Goal: Information Seeking & Learning: Learn about a topic

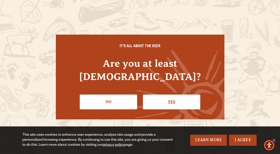
click at [176, 96] on link "Yes" at bounding box center [171, 102] width 57 height 15
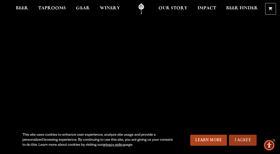
click at [244, 140] on link "I Agree" at bounding box center [243, 140] width 28 height 11
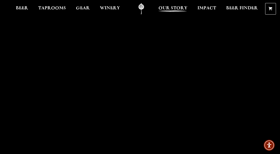
click at [174, 9] on span "Our Story" at bounding box center [172, 8] width 29 height 4
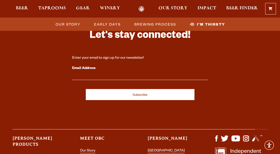
scroll to position [1761, 0]
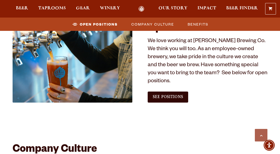
scroll to position [265, 0]
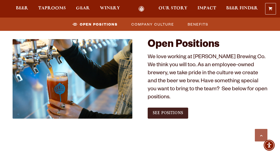
click at [170, 111] on span "See Positions" at bounding box center [168, 113] width 30 height 5
